Goal: Transaction & Acquisition: Subscribe to service/newsletter

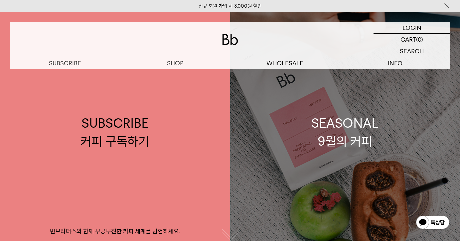
click at [347, 124] on div "SEASONAL 9월의 커피" at bounding box center [345, 131] width 67 height 35
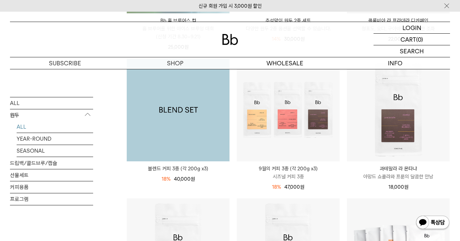
scroll to position [233, 0]
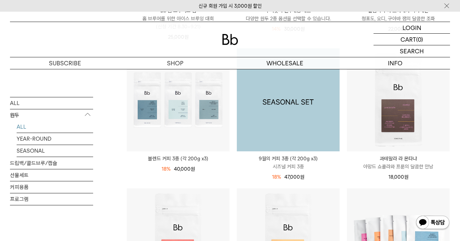
click at [272, 88] on img at bounding box center [288, 99] width 103 height 103
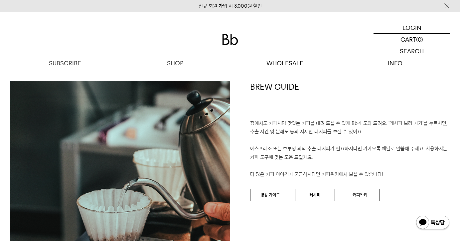
scroll to position [1298, 0]
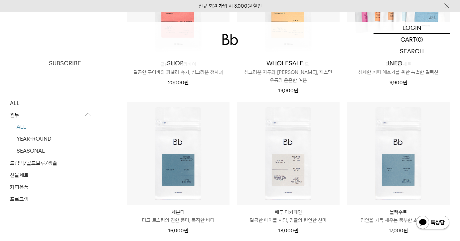
scroll to position [466, 0]
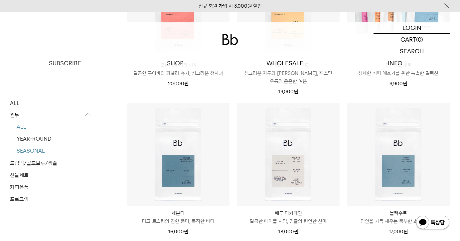
click at [35, 148] on link "SEASONAL" at bounding box center [55, 150] width 77 height 12
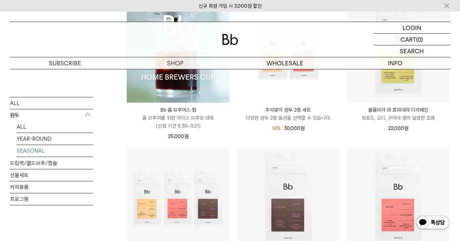
scroll to position [133, 0]
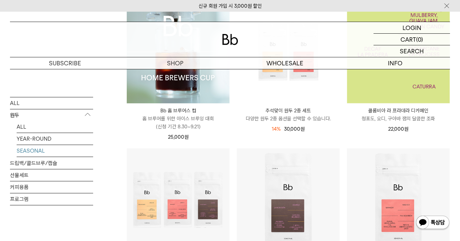
click at [401, 84] on img at bounding box center [398, 51] width 103 height 103
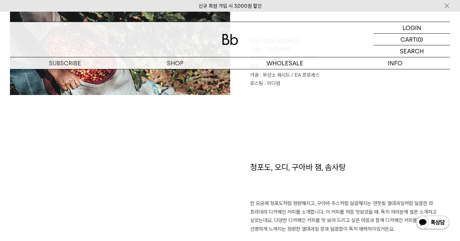
scroll to position [499, 0]
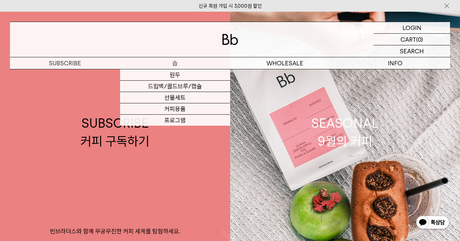
click at [183, 65] on p "숍" at bounding box center [175, 63] width 110 height 12
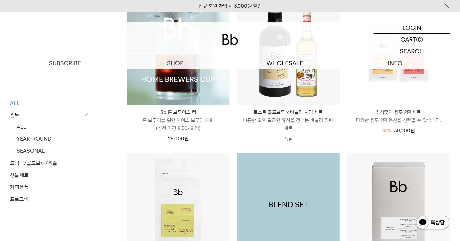
scroll to position [133, 0]
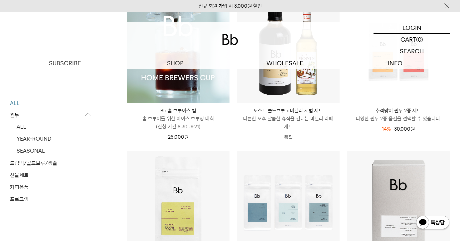
click at [424, 115] on p "다양한 원두 2종 옵션을 선택할 수 있습니다." at bounding box center [398, 119] width 103 height 8
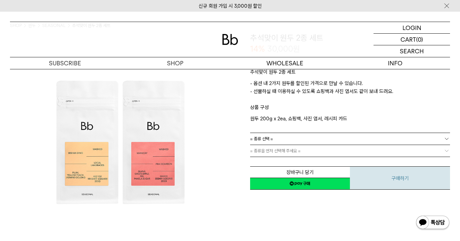
scroll to position [67, 0]
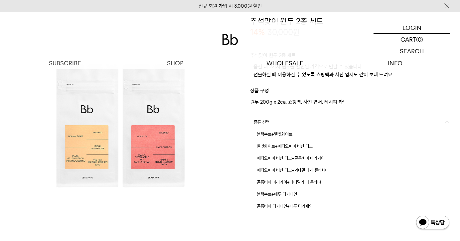
click at [273, 124] on link "= 종류 선택 =" at bounding box center [350, 122] width 200 height 12
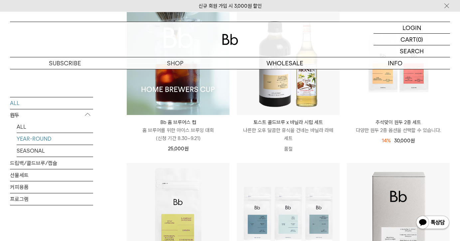
click at [35, 136] on link "YEAR-ROUND" at bounding box center [55, 138] width 77 height 12
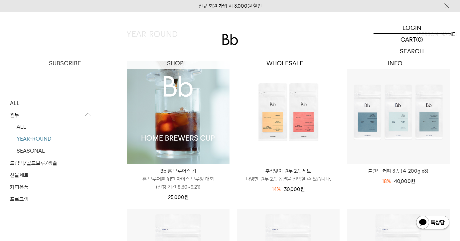
scroll to position [67, 0]
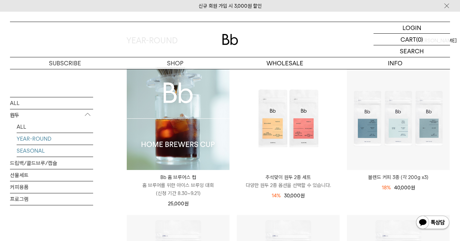
click at [43, 150] on link "SEASONAL" at bounding box center [55, 150] width 77 height 12
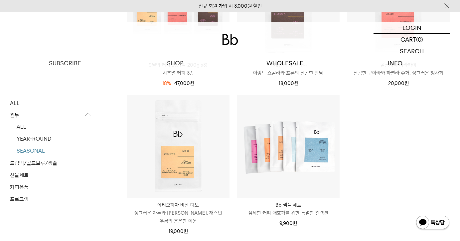
scroll to position [366, 0]
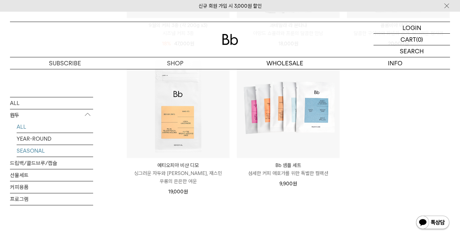
click at [34, 124] on link "ALL" at bounding box center [55, 127] width 77 height 12
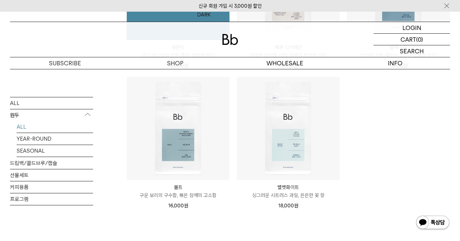
scroll to position [632, 0]
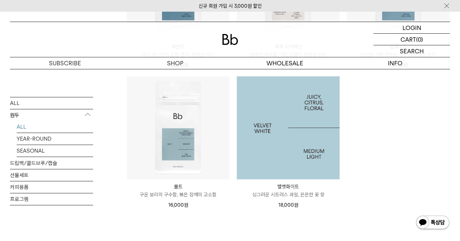
click at [283, 131] on img at bounding box center [288, 127] width 103 height 103
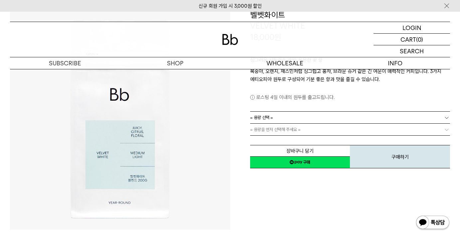
scroll to position [100, 0]
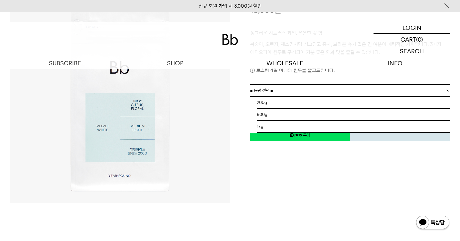
click at [324, 89] on link "= 용량 선택 =" at bounding box center [350, 91] width 200 height 12
click at [289, 192] on div "**********" at bounding box center [340, 92] width 220 height 220
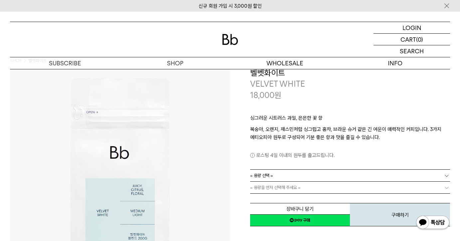
scroll to position [0, 0]
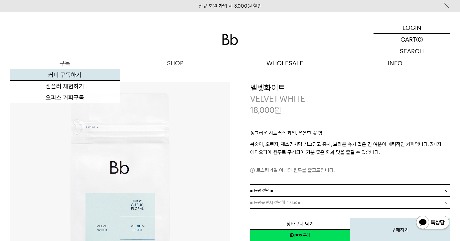
click at [73, 76] on link "커피 구독하기" at bounding box center [65, 74] width 110 height 11
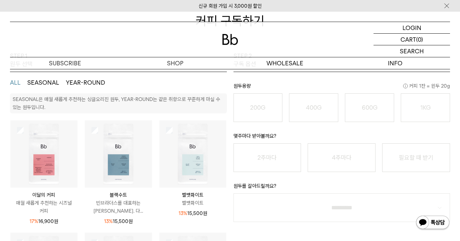
scroll to position [100, 0]
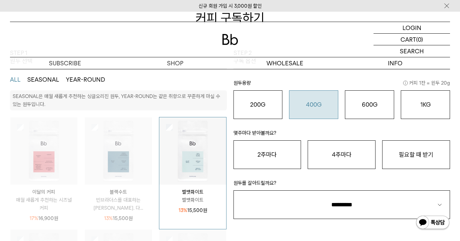
click at [310, 108] on div "400G 31,000 원" at bounding box center [314, 105] width 42 height 8
click at [257, 104] on o "200G" at bounding box center [257, 104] width 15 height 7
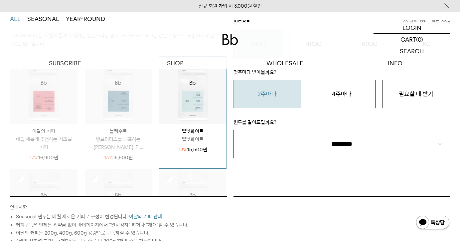
scroll to position [166, 0]
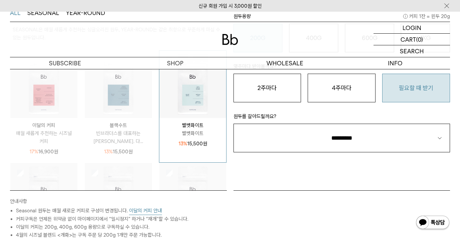
click at [407, 90] on button "필요할 때 받기" at bounding box center [416, 88] width 68 height 29
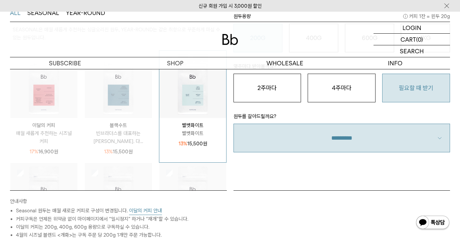
click at [398, 139] on select "**********" at bounding box center [342, 138] width 217 height 29
select select "**"
click at [234, 124] on select "**********" at bounding box center [342, 138] width 217 height 29
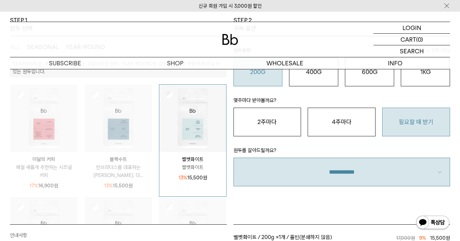
scroll to position [100, 0]
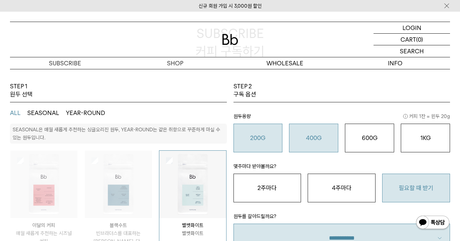
click at [319, 139] on o "400G" at bounding box center [314, 137] width 16 height 7
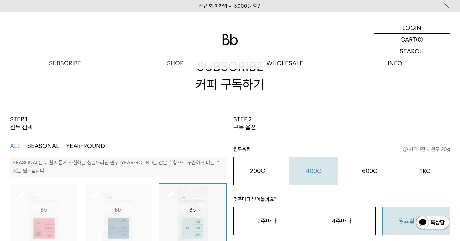
scroll to position [33, 0]
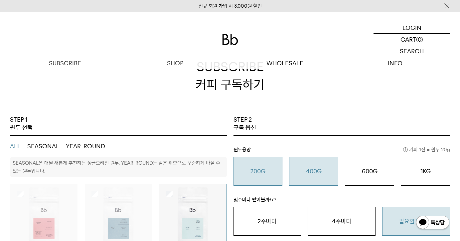
click at [279, 167] on button "200G 16,900 원" at bounding box center [258, 171] width 49 height 29
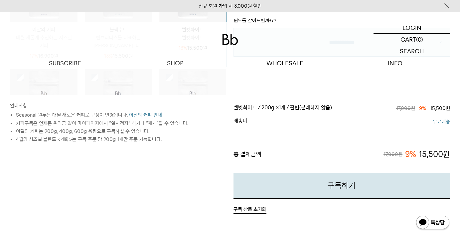
scroll to position [266, 0]
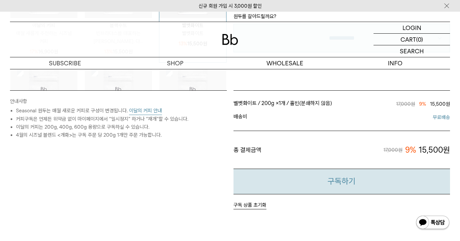
click at [307, 178] on button "구독하기" at bounding box center [342, 181] width 217 height 26
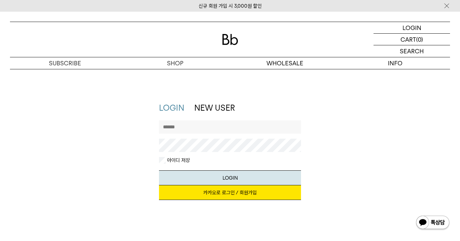
click at [238, 196] on link "카카오로 로그인 / 회원가입" at bounding box center [230, 192] width 142 height 15
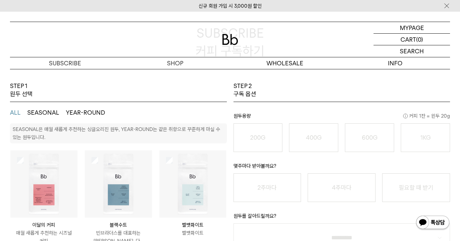
scroll to position [67, 0]
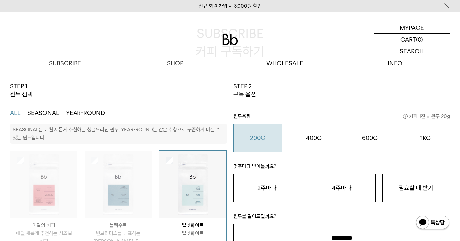
click at [243, 146] on button "200G 16,900 원" at bounding box center [258, 138] width 49 height 29
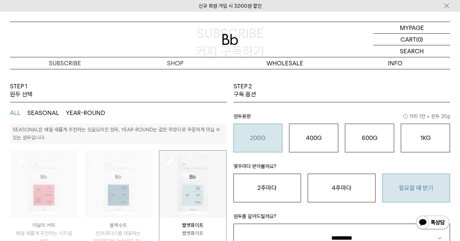
click at [401, 198] on button "필요할 때 받기" at bounding box center [416, 187] width 68 height 29
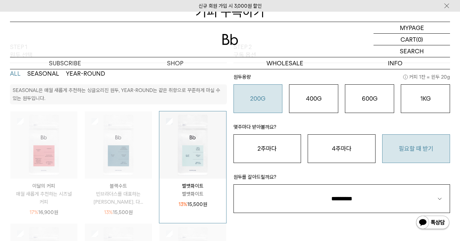
scroll to position [166, 0]
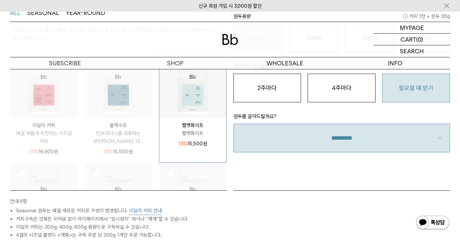
drag, startPoint x: 372, startPoint y: 126, endPoint x: 370, endPoint y: 129, distance: 3.6
click at [372, 126] on select "**********" at bounding box center [342, 138] width 217 height 29
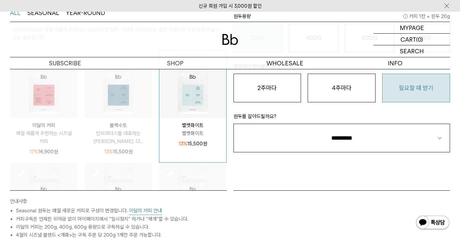
click at [353, 153] on div "STEP 2 구독 옵션 원두용량 커피 1잔 = 윈두 20g 200G 16,900 원 400G 31,000 원 600G 43,000 원 1KG …" at bounding box center [342, 86] width 224 height 208
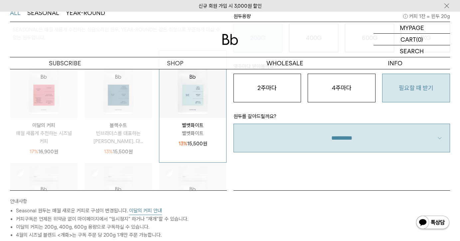
drag, startPoint x: 348, startPoint y: 147, endPoint x: 347, endPoint y: 150, distance: 3.4
click at [348, 147] on select "**********" at bounding box center [342, 138] width 217 height 29
select select "**"
click at [234, 124] on select "**********" at bounding box center [342, 138] width 217 height 29
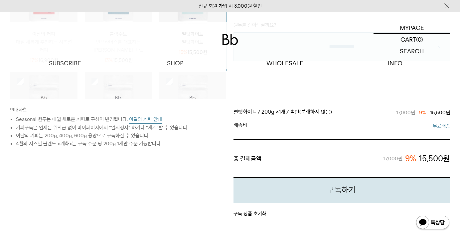
scroll to position [266, 0]
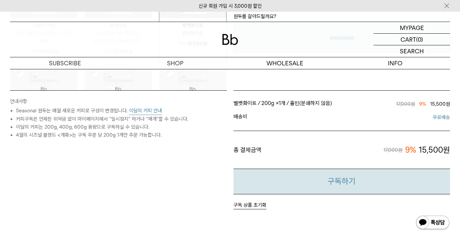
click at [346, 177] on button "구독하기" at bounding box center [342, 181] width 217 height 26
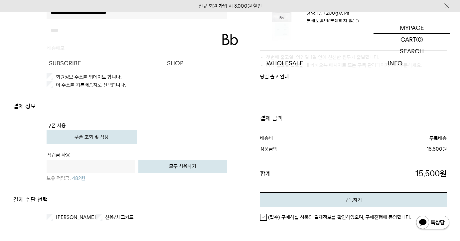
scroll to position [200, 0]
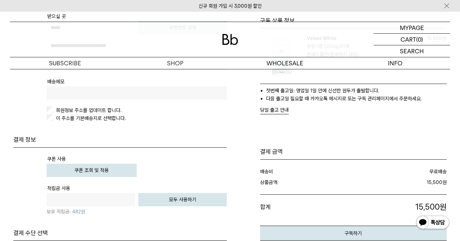
click at [117, 173] on button "쿠폰 조회 및 적용" at bounding box center [92, 169] width 90 height 13
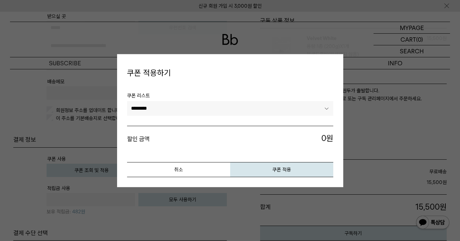
click at [213, 112] on select "********" at bounding box center [230, 108] width 206 height 15
click at [209, 154] on ul "쿠폰 리스트 ******** 할인 금액 0 원" at bounding box center [230, 122] width 206 height 80
click at [201, 170] on button "취소" at bounding box center [178, 169] width 103 height 15
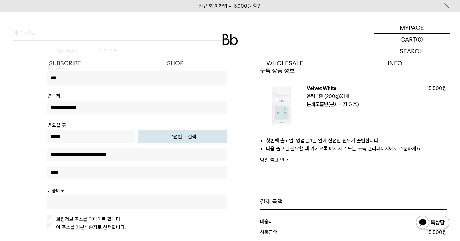
scroll to position [100, 0]
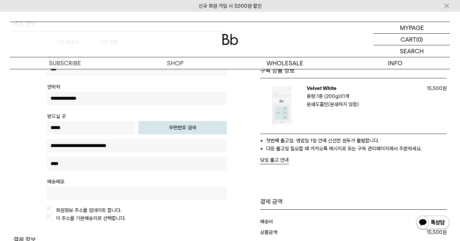
click at [286, 160] on button "당일 출고 안내" at bounding box center [274, 160] width 29 height 8
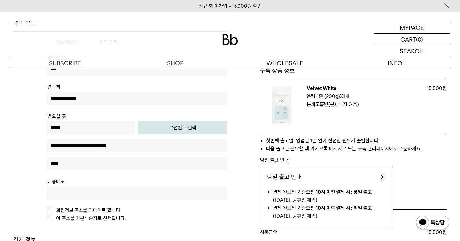
click at [385, 177] on button "button" at bounding box center [383, 176] width 7 height 7
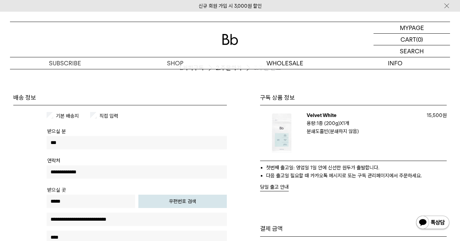
scroll to position [0, 0]
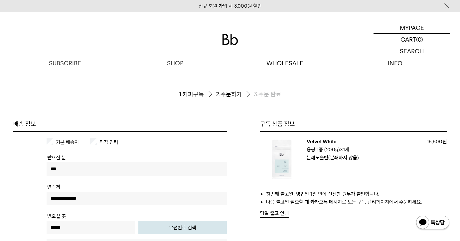
click at [275, 216] on button "당일 출고 안내" at bounding box center [274, 213] width 29 height 8
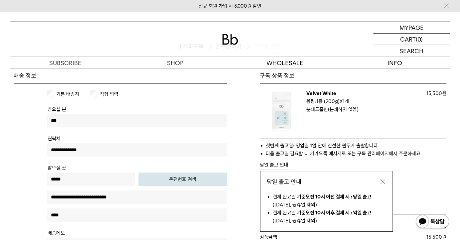
scroll to position [67, 0]
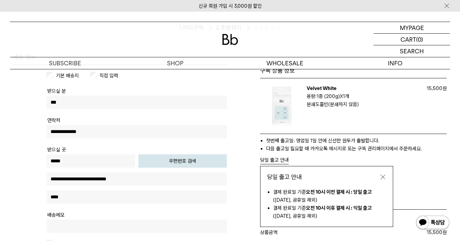
click at [384, 175] on button "button" at bounding box center [383, 176] width 7 height 7
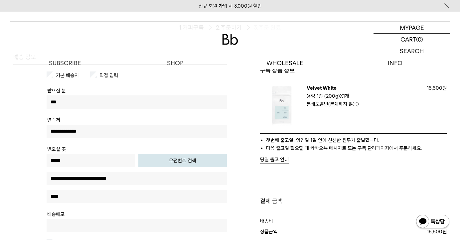
scroll to position [0, 0]
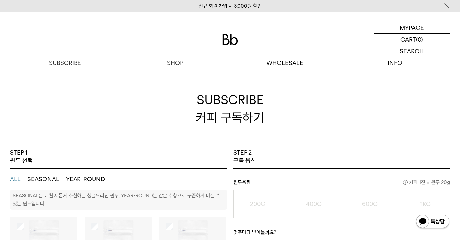
scroll to position [100, 0]
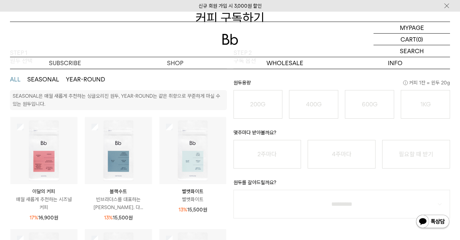
click at [194, 155] on img at bounding box center [192, 150] width 67 height 67
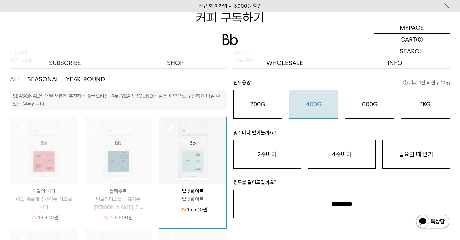
click at [322, 107] on div "400G 31,000 원" at bounding box center [314, 105] width 42 height 8
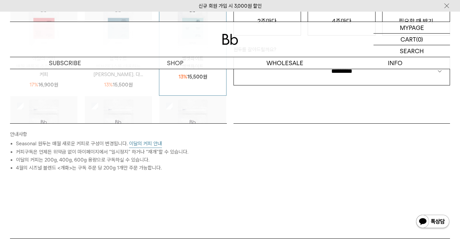
scroll to position [133, 0]
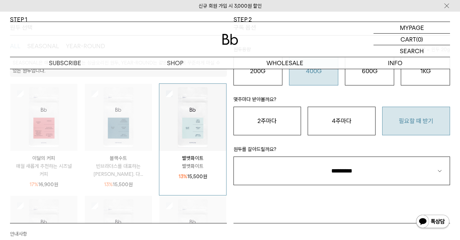
click at [416, 118] on button "필요할 때 받기" at bounding box center [416, 121] width 68 height 29
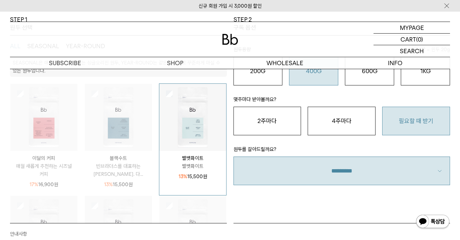
drag, startPoint x: 380, startPoint y: 167, endPoint x: 376, endPoint y: 172, distance: 6.5
click at [380, 167] on select "**********" at bounding box center [342, 171] width 217 height 29
select select "**"
click at [234, 157] on select "**********" at bounding box center [342, 171] width 217 height 29
